Goal: Task Accomplishment & Management: Complete application form

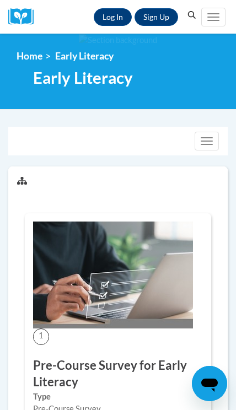
click at [116, 19] on link "Log In" at bounding box center [113, 17] width 38 height 18
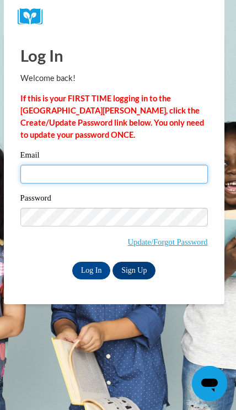
type input "[EMAIL_ADDRESS][DOMAIN_NAME]"
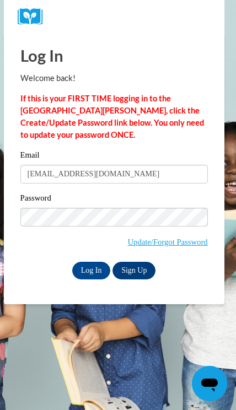
click at [91, 270] on input "Log In" at bounding box center [91, 271] width 39 height 18
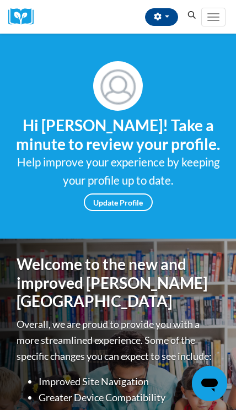
click at [218, 20] on span "Main menu" at bounding box center [213, 20] width 12 height 1
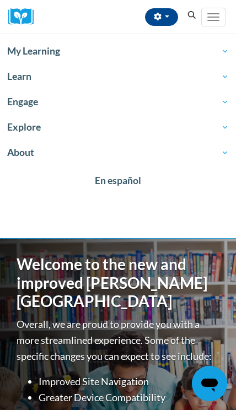
click at [182, 49] on span "My Learning" at bounding box center [118, 51] width 222 height 13
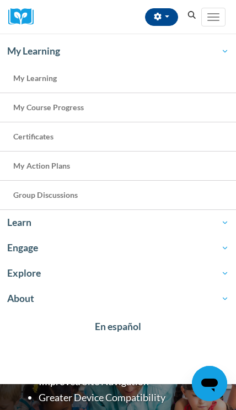
click at [127, 110] on link "My Course Progress" at bounding box center [118, 107] width 236 height 29
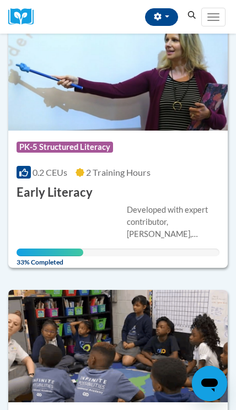
scroll to position [146, 0]
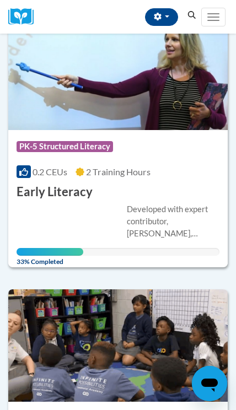
click at [153, 208] on div "Developed with expert contributor, Dr. Deborah Glaser, Reading Teacherʹs Top Te…" at bounding box center [173, 222] width 93 height 36
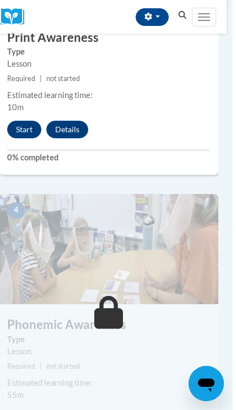
scroll to position [1013, 6]
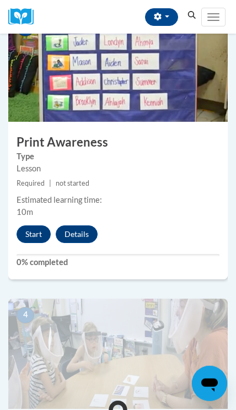
click at [30, 232] on button "Start" at bounding box center [34, 235] width 34 height 18
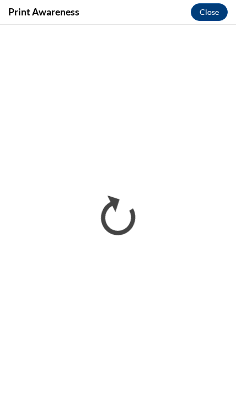
scroll to position [0, 0]
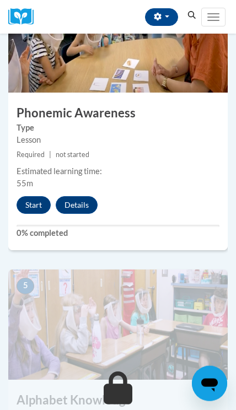
click at [41, 204] on button "Start" at bounding box center [34, 205] width 34 height 18
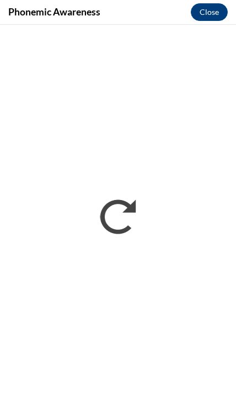
scroll to position [1149, 0]
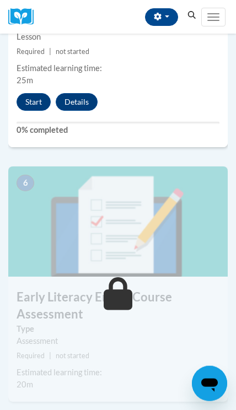
scroll to position [1520, 0]
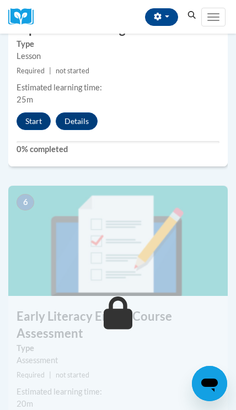
click at [158, 280] on img at bounding box center [118, 241] width 220 height 110
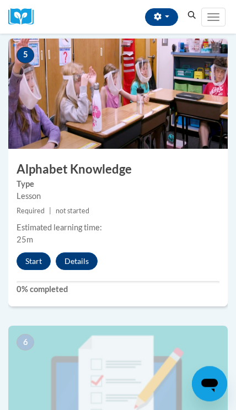
scroll to position [1380, 0]
click at [41, 266] on button "Start" at bounding box center [34, 262] width 34 height 18
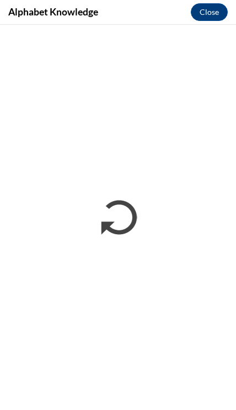
scroll to position [0, 0]
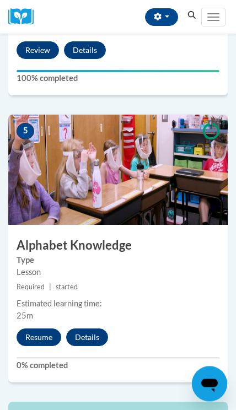
scroll to position [1304, 0]
click at [46, 334] on button "Resume" at bounding box center [39, 338] width 45 height 18
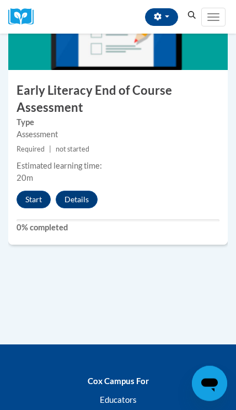
click at [38, 195] on button "Start" at bounding box center [34, 200] width 34 height 18
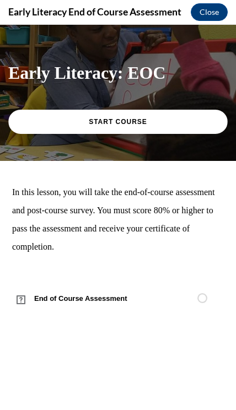
click at [180, 114] on link "START COURSE" at bounding box center [118, 122] width 220 height 24
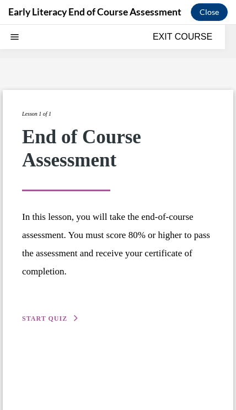
scroll to position [34, 0]
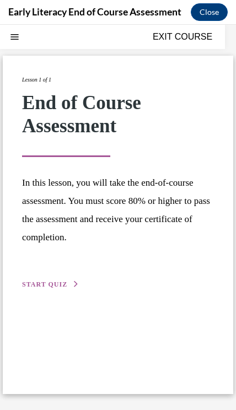
click at [58, 287] on span "START QUIZ" at bounding box center [44, 285] width 45 height 8
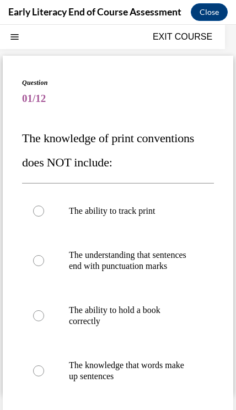
click at [229, 103] on div "Question 01/12 The knowledge of print conventions does NOT include: The ability…" at bounding box center [118, 297] width 231 height 483
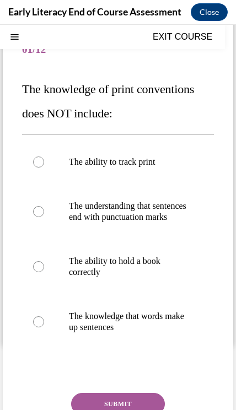
scroll to position [35, 0]
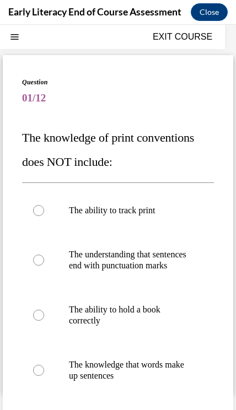
click at [151, 327] on p "The ability to hold a book correctly" at bounding box center [127, 315] width 117 height 22
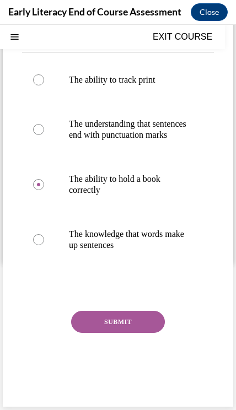
click at [135, 333] on button "SUBMIT" at bounding box center [118, 322] width 94 height 22
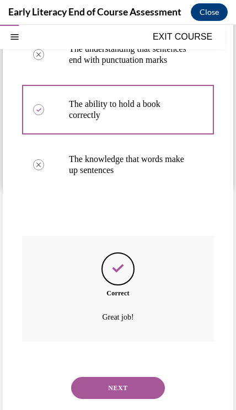
scroll to position [254, 0]
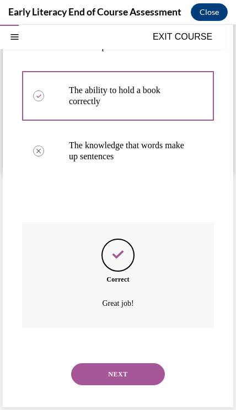
click at [140, 375] on button "NEXT" at bounding box center [118, 374] width 94 height 22
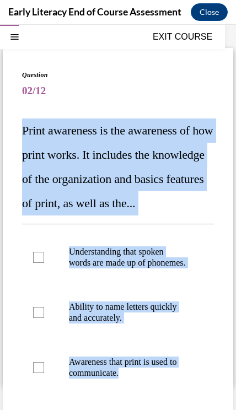
scroll to position [42, 0]
click at [168, 98] on span "02/12" at bounding box center [118, 91] width 192 height 22
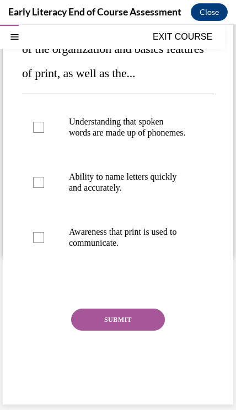
scroll to position [194, 0]
click at [133, 239] on div at bounding box center [118, 237] width 192 height 55
click at [159, 331] on button "SUBMIT" at bounding box center [118, 320] width 94 height 22
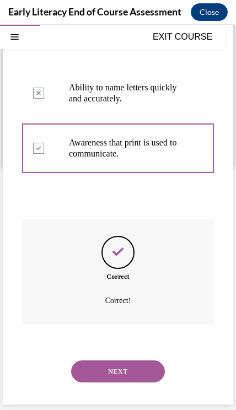
scroll to position [283, 0]
click at [145, 373] on button "NEXT" at bounding box center [118, 372] width 94 height 22
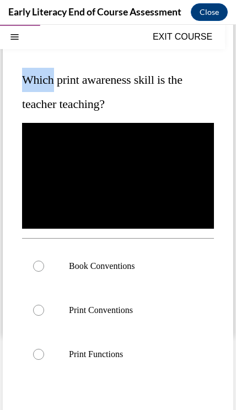
scroll to position [97, 0]
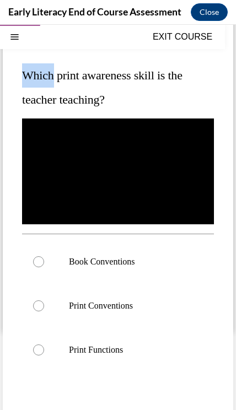
click at [130, 255] on div at bounding box center [118, 262] width 192 height 44
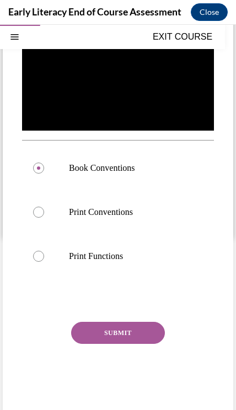
click at [143, 334] on button "SUBMIT" at bounding box center [118, 333] width 94 height 22
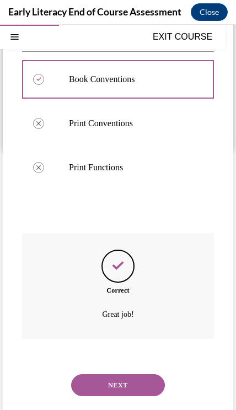
click at [148, 375] on button "NEXT" at bounding box center [118, 386] width 94 height 22
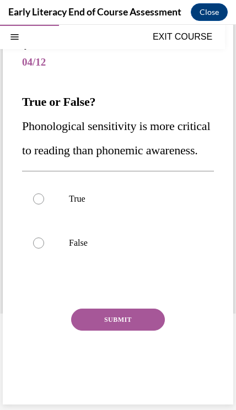
scroll to position [82, 0]
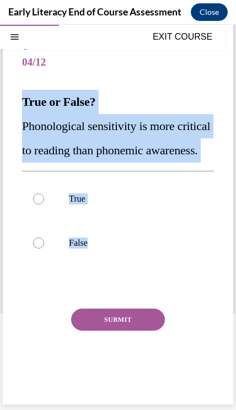
copy div "True or False? Phonological sensitivity is more critical to reading than phonem…"
click at [43, 292] on div at bounding box center [118, 285] width 192 height 13
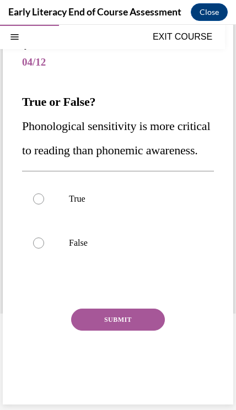
click at [34, 314] on div "Question 04/12 True or False? Phonological sensitivity is more critical to read…" at bounding box center [118, 220] width 192 height 358
click at [67, 254] on div at bounding box center [118, 243] width 192 height 44
click at [127, 331] on button "SUBMIT" at bounding box center [118, 320] width 94 height 22
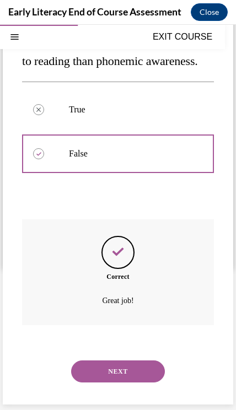
click at [128, 361] on button "NEXT" at bounding box center [118, 372] width 94 height 22
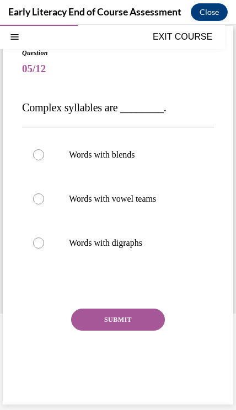
scroll to position [51, 0]
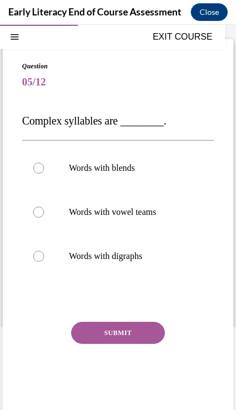
click at [135, 339] on button "SUBMIT" at bounding box center [118, 333] width 94 height 22
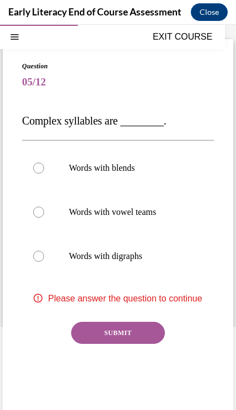
click at [138, 333] on button "SUBMIT" at bounding box center [118, 333] width 94 height 22
click at [31, 122] on span "Complex syllables are ________." at bounding box center [94, 121] width 145 height 12
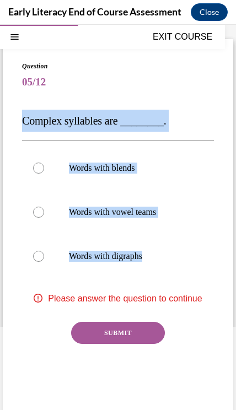
copy div "Complex syllables are ________. Words with blends Words with vowel teams Words …"
click at [36, 364] on div "SUBMIT" at bounding box center [118, 349] width 192 height 55
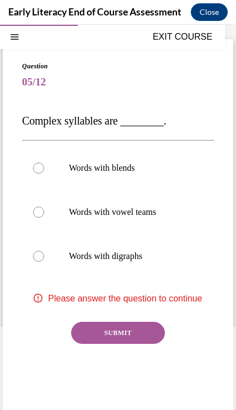
click at [89, 177] on div at bounding box center [118, 168] width 192 height 44
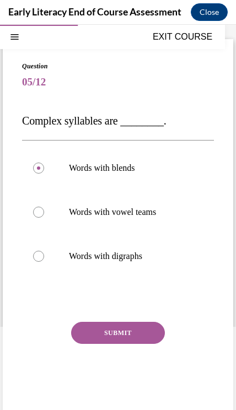
click at [118, 325] on button "SUBMIT" at bounding box center [118, 333] width 94 height 22
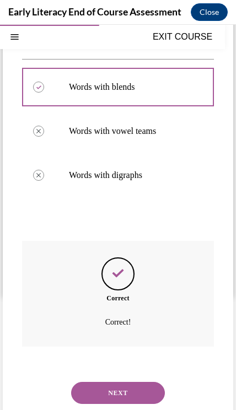
scroll to position [140, 0]
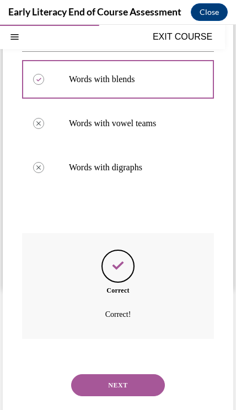
click at [151, 375] on button "NEXT" at bounding box center [118, 386] width 94 height 22
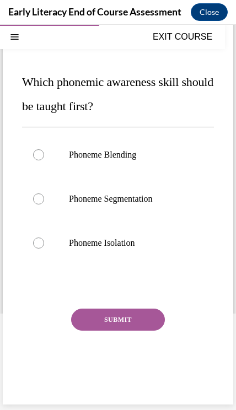
scroll to position [77, 0]
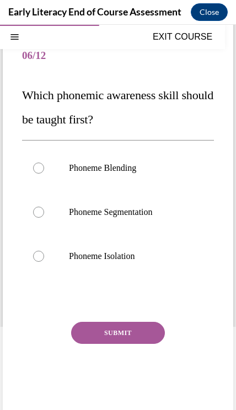
click at [22, 98] on span "Which phonemic awareness skill should be taught first?" at bounding box center [117, 107] width 191 height 38
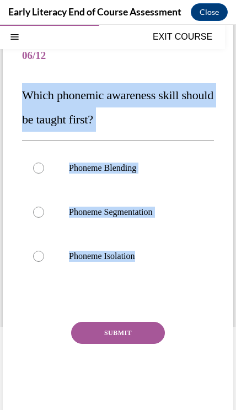
copy div "Which phonemic awareness skill should be taught first? Phoneme Blending Phoneme…"
click at [46, 384] on div "SUBMIT NEXT" at bounding box center [118, 367] width 192 height 90
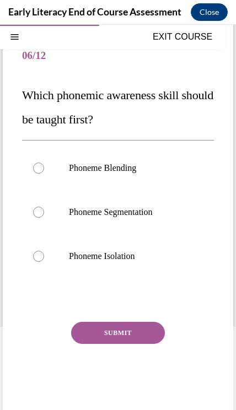
click at [116, 250] on div at bounding box center [118, 256] width 192 height 44
click at [131, 328] on button "SUBMIT" at bounding box center [118, 333] width 94 height 22
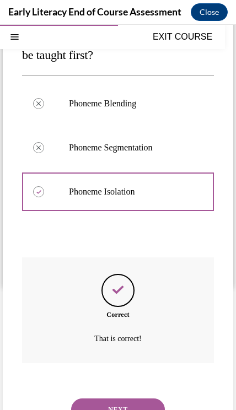
scroll to position [166, 0]
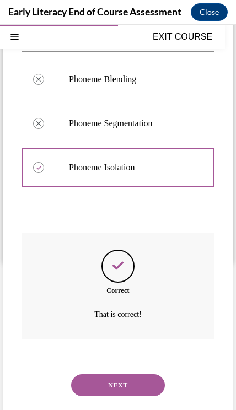
click at [135, 375] on button "NEXT" at bounding box center [118, 386] width 94 height 22
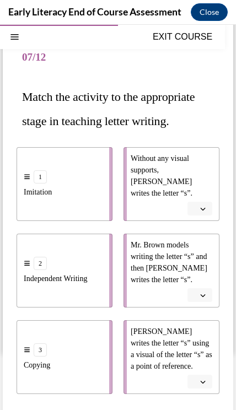
scroll to position [76, 0]
click at [204, 289] on button "button" at bounding box center [200, 295] width 25 height 14
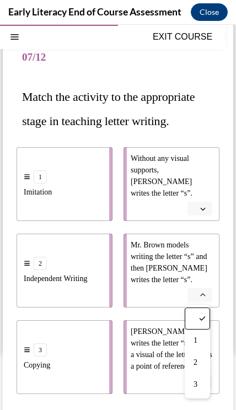
click at [204, 340] on div "1" at bounding box center [197, 341] width 25 height 22
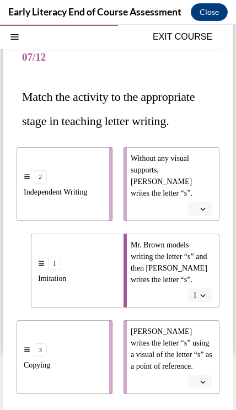
click at [205, 213] on button "button" at bounding box center [200, 209] width 25 height 14
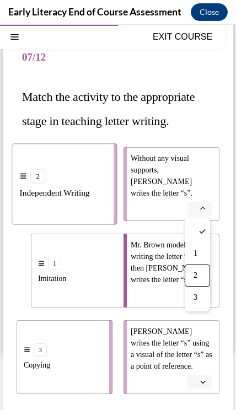
click at [197, 275] on span "2" at bounding box center [196, 275] width 4 height 9
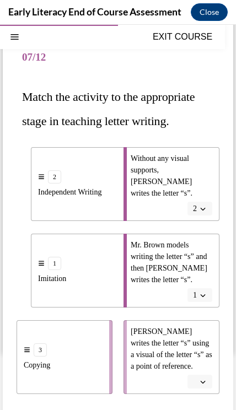
click at [206, 375] on button "button" at bounding box center [200, 382] width 25 height 14
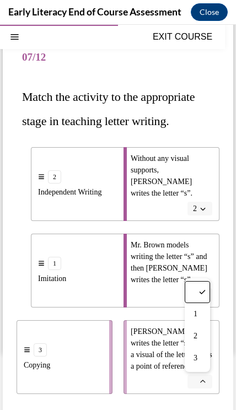
click at [229, 153] on div "Question 07/12 Match the activity to the appropriate stage in teaching letter w…" at bounding box center [118, 274] width 231 height 520
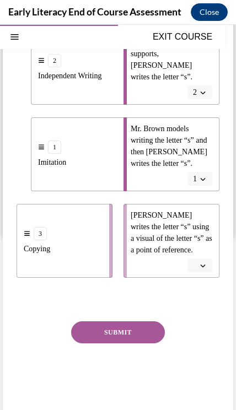
scroll to position [191, 0]
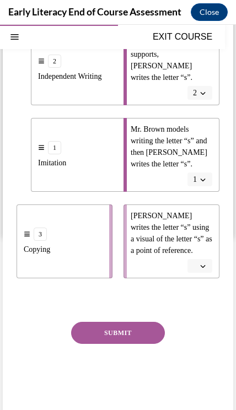
click at [143, 333] on button "SUBMIT" at bounding box center [118, 333] width 94 height 22
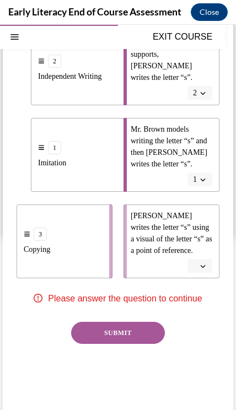
click at [208, 264] on button "button" at bounding box center [200, 266] width 25 height 14
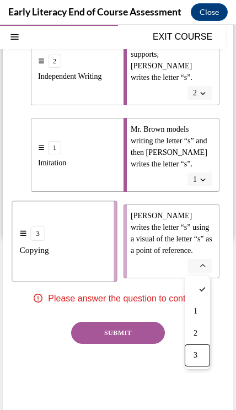
click at [200, 361] on div "3" at bounding box center [197, 356] width 25 height 22
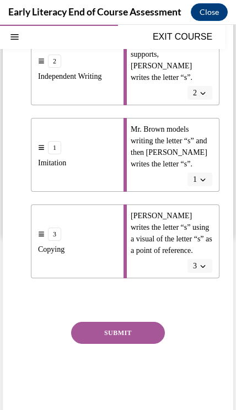
click at [151, 334] on button "SUBMIT" at bounding box center [118, 333] width 94 height 22
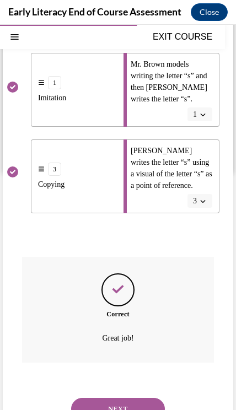
scroll to position [280, 0]
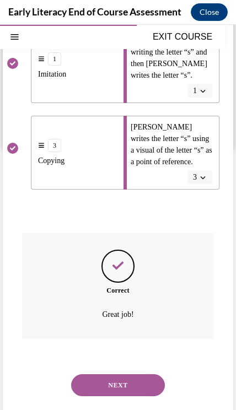
click at [148, 377] on button "NEXT" at bounding box center [118, 386] width 94 height 22
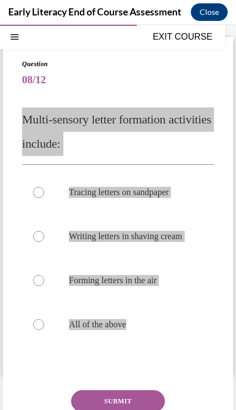
scroll to position [1746, 0]
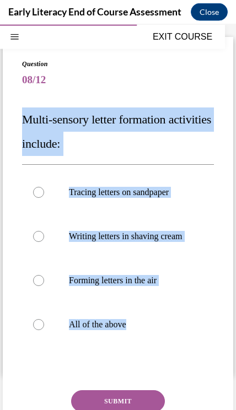
click at [148, 65] on span "Question" at bounding box center [118, 63] width 192 height 10
copy div "Multi-sensory letter formation activities include: Tracing letters on sandpaper…"
click at [47, 369] on div "Question 08/12 Multi-sensory letter formation activities include: Tracing lette…" at bounding box center [118, 270] width 192 height 422
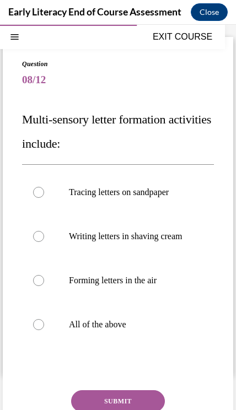
click at [57, 365] on div "Question 08/12 Multi-sensory letter formation activities include: Tracing lette…" at bounding box center [118, 270] width 192 height 422
click at [95, 329] on div at bounding box center [118, 325] width 192 height 44
click at [135, 409] on button "SUBMIT" at bounding box center [118, 402] width 94 height 22
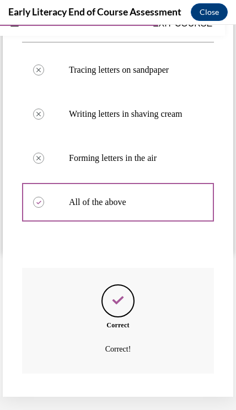
scroll to position [175, 0]
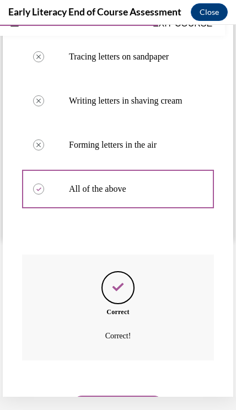
click at [146, 396] on button "NEXT" at bounding box center [118, 407] width 94 height 22
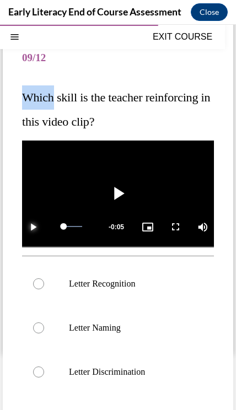
scroll to position [1910, 0]
click at [140, 290] on div at bounding box center [118, 284] width 192 height 44
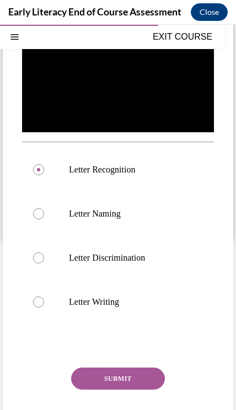
click at [153, 375] on button "SUBMIT" at bounding box center [118, 379] width 94 height 22
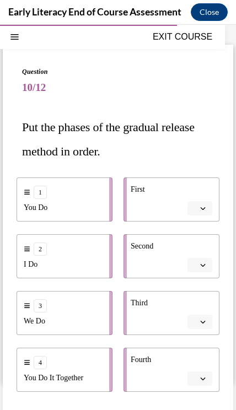
scroll to position [35, 0]
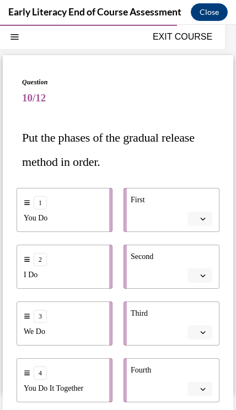
click at [199, 276] on span "button" at bounding box center [203, 276] width 8 height 8
click at [88, 277] on div "I Do" at bounding box center [65, 275] width 82 height 12
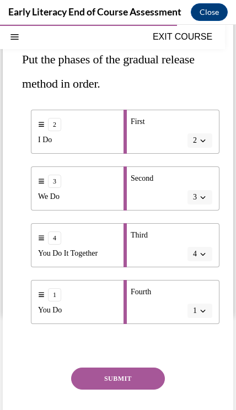
click at [143, 375] on button "SUBMIT" at bounding box center [118, 379] width 94 height 22
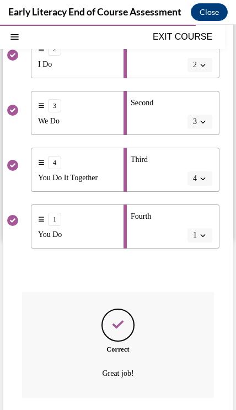
scroll to position [202, 0]
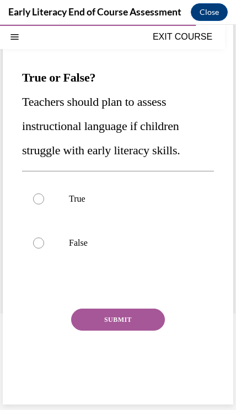
scroll to position [36, 0]
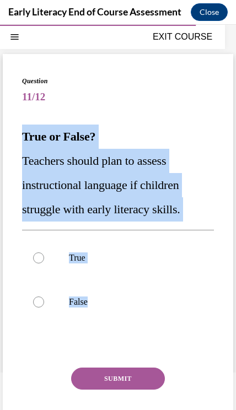
copy div "True or False? Teachers should plan to assess instructional language if childre…"
click at [44, 360] on div "Question 11/12 True or False? Teachers should plan to assess instructional lang…" at bounding box center [118, 267] width 192 height 382
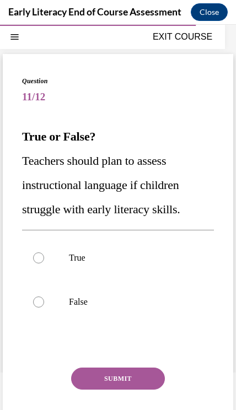
click at [74, 252] on div at bounding box center [118, 258] width 192 height 44
click at [132, 383] on button "SUBMIT" at bounding box center [118, 379] width 94 height 22
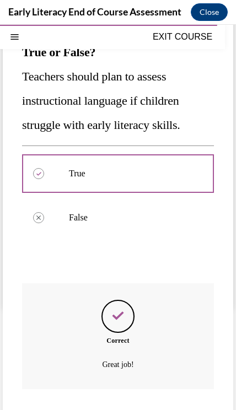
scroll to position [125, 0]
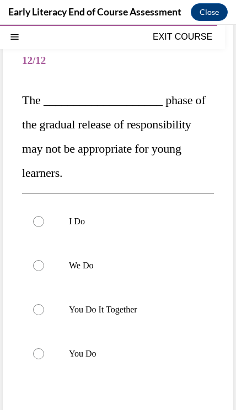
scroll to position [73, 0]
click at [88, 347] on div at bounding box center [118, 353] width 192 height 44
click at [138, 315] on div at bounding box center [118, 309] width 192 height 44
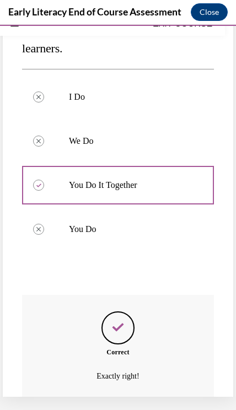
scroll to position [213, 0]
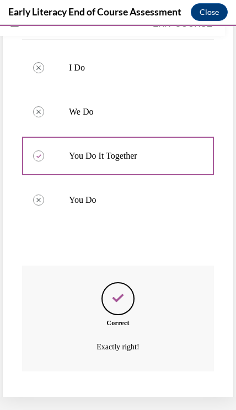
click at [156, 407] on button "NEXT" at bounding box center [118, 418] width 94 height 22
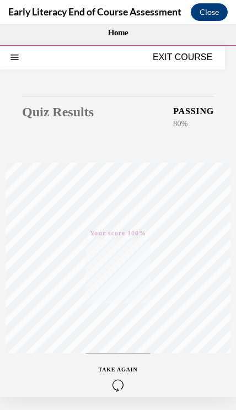
scroll to position [0, 0]
click at [191, 54] on button "EXIT COURSE" at bounding box center [182, 57] width 66 height 13
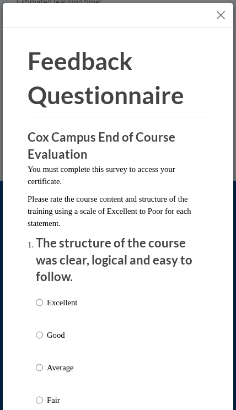
click at [61, 338] on p "Good" at bounding box center [62, 335] width 30 height 12
click at [43, 338] on input "Good" at bounding box center [39, 335] width 7 height 12
radio input "true"
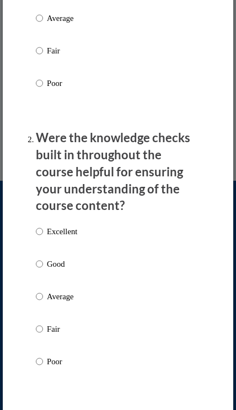
scroll to position [370, 0]
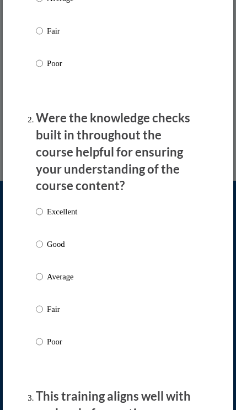
click at [72, 262] on label "Good" at bounding box center [56, 253] width 41 height 30
click at [43, 250] on input "Good" at bounding box center [39, 244] width 7 height 12
radio input "true"
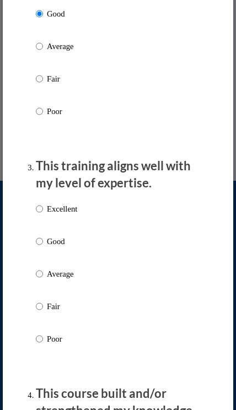
click at [69, 236] on p "Good" at bounding box center [62, 242] width 30 height 12
click at [43, 236] on input "Good" at bounding box center [39, 242] width 7 height 12
radio input "true"
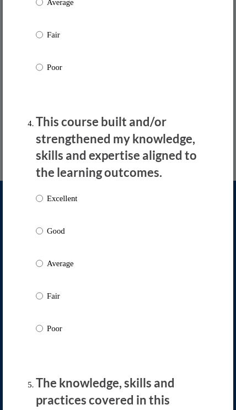
scroll to position [924, 0]
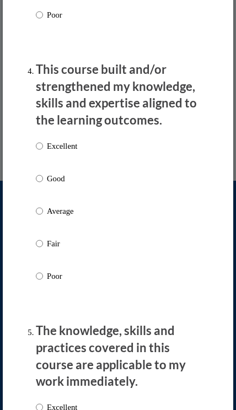
click at [71, 181] on label "Good" at bounding box center [56, 188] width 41 height 30
click at [43, 181] on input "Good" at bounding box center [39, 179] width 7 height 12
radio input "true"
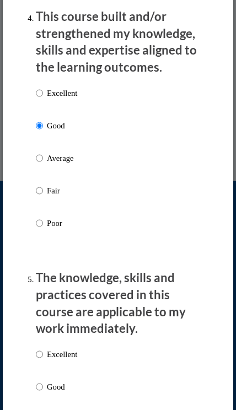
scroll to position [1105, 0]
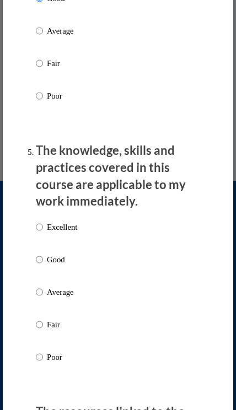
click at [63, 263] on label "Good" at bounding box center [56, 269] width 41 height 30
click at [43, 263] on input "Good" at bounding box center [39, 260] width 7 height 12
radio input "true"
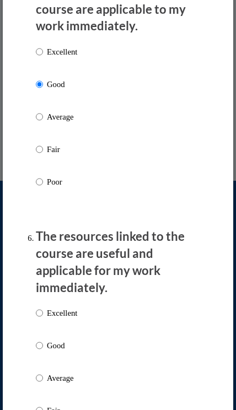
scroll to position [1403, 0]
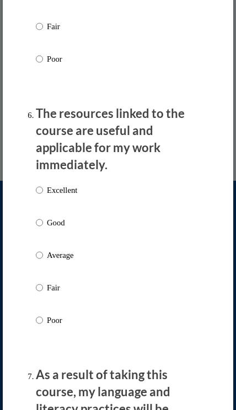
click at [69, 217] on p "Good" at bounding box center [62, 223] width 30 height 12
click at [43, 217] on input "Good" at bounding box center [39, 223] width 7 height 12
radio input "true"
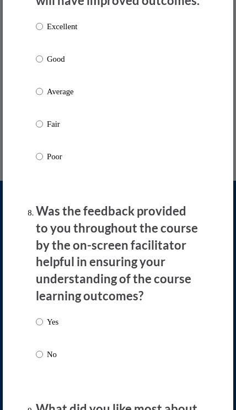
scroll to position [1879, 0]
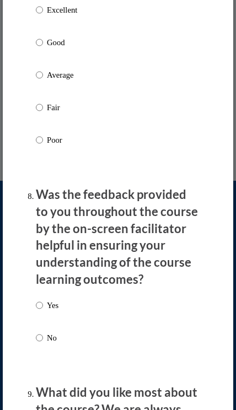
click at [63, 36] on p "Good" at bounding box center [62, 42] width 30 height 12
click at [43, 36] on input "Good" at bounding box center [39, 42] width 7 height 12
radio input "true"
click at [47, 311] on label "Yes" at bounding box center [47, 315] width 23 height 30
click at [43, 311] on input "Yes" at bounding box center [39, 306] width 7 height 12
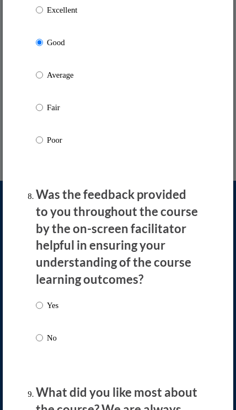
radio input "true"
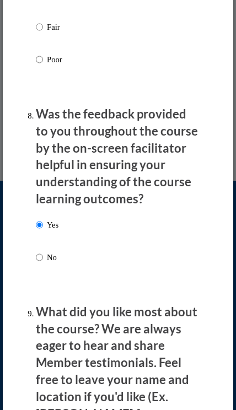
click at [49, 254] on label "No" at bounding box center [47, 267] width 23 height 30
click at [43, 254] on input "No" at bounding box center [39, 258] width 7 height 12
radio input "true"
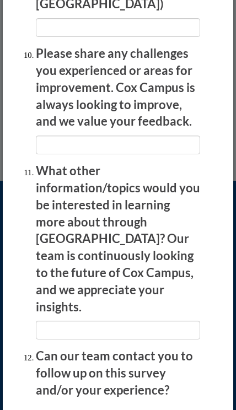
scroll to position [2386, 0]
